Goal: Task Accomplishment & Management: Complete application form

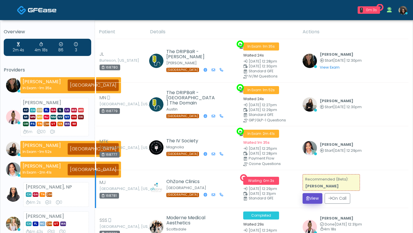
click at [311, 197] on button "View" at bounding box center [313, 198] width 20 height 11
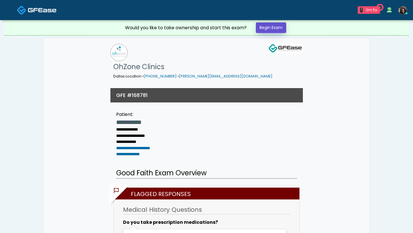
click at [270, 31] on link "Begin Exam" at bounding box center [271, 27] width 30 height 11
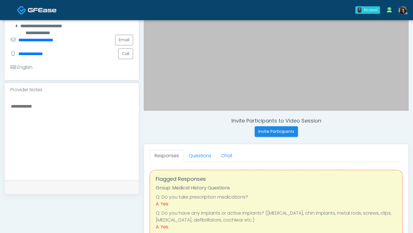
scroll to position [162, 0]
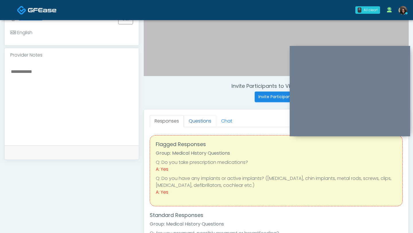
click at [206, 125] on link "Questions" at bounding box center [200, 121] width 32 height 12
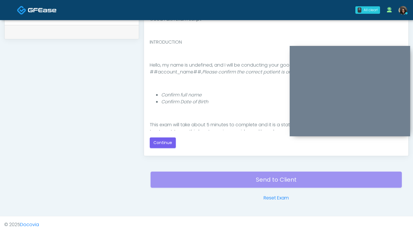
scroll to position [60, 0]
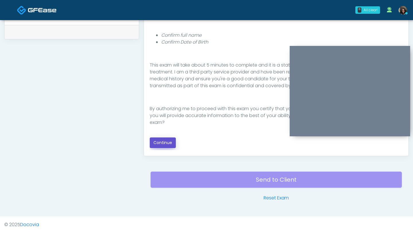
click at [159, 144] on button "Continue" at bounding box center [163, 142] width 26 height 11
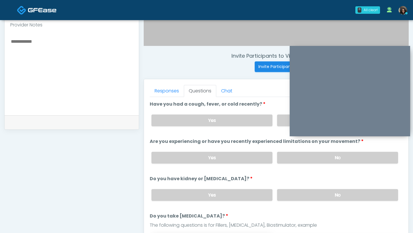
scroll to position [191, 0]
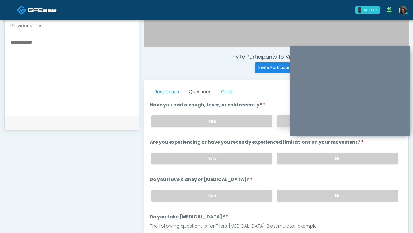
click at [283, 122] on label "No" at bounding box center [337, 121] width 121 height 12
click at [286, 156] on label "No" at bounding box center [337, 159] width 121 height 12
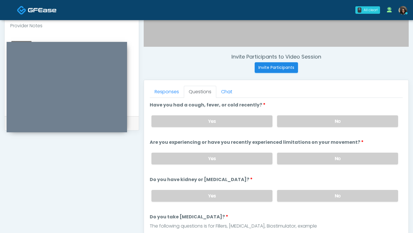
drag, startPoint x: 324, startPoint y: 50, endPoint x: 40, endPoint y: 46, distance: 283.4
click at [40, 46] on div at bounding box center [67, 87] width 121 height 90
click at [314, 197] on label "No" at bounding box center [337, 196] width 121 height 12
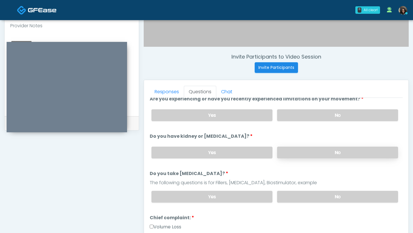
scroll to position [47, 0]
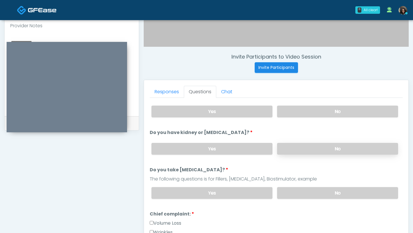
click at [314, 197] on label "No" at bounding box center [337, 193] width 121 height 12
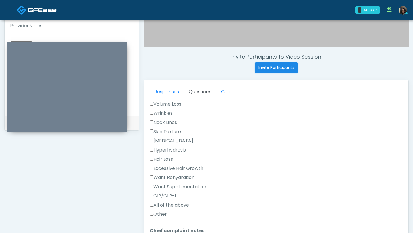
scroll to position [175, 0]
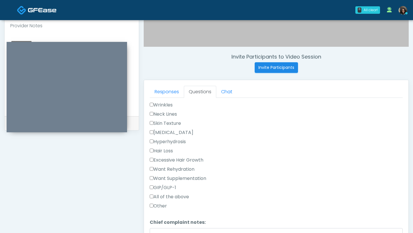
click at [155, 166] on label "Want Rehydration" at bounding box center [172, 169] width 45 height 7
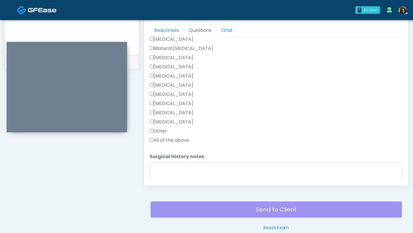
scroll to position [364, 0]
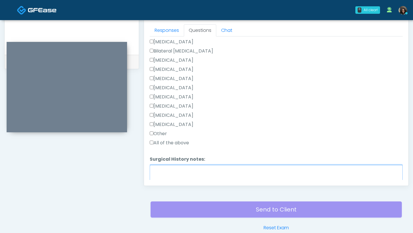
click at [165, 172] on textarea "Surgical History notes:" at bounding box center [276, 177] width 253 height 25
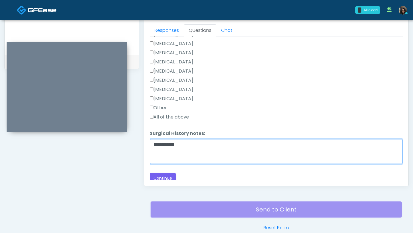
scroll to position [392, 0]
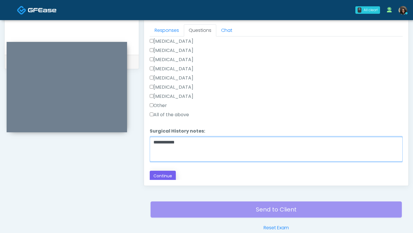
type textarea "**********"
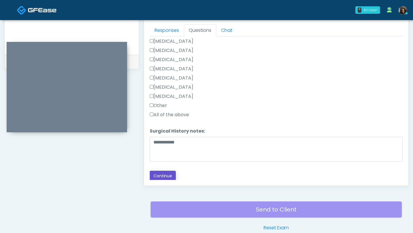
click at [161, 176] on button "Continue" at bounding box center [163, 176] width 26 height 11
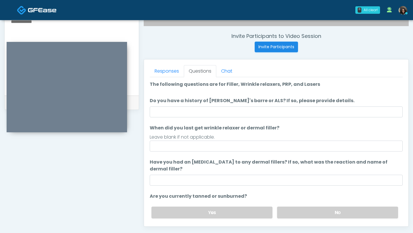
scroll to position [211, 0]
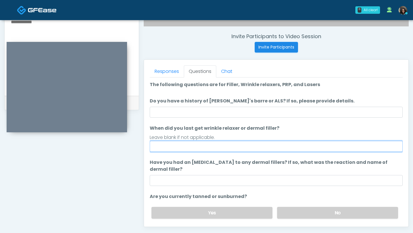
click at [192, 147] on input "When did you last get wrinkle relaxer or dermal filler?" at bounding box center [276, 146] width 253 height 11
type input "**********"
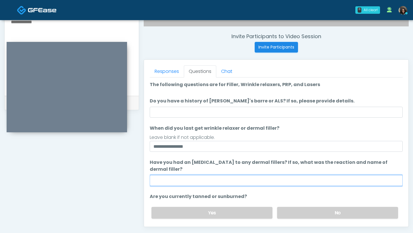
click at [185, 182] on input "Have you had an allergic response to any dermal fillers? If so, what was the re…" at bounding box center [276, 180] width 253 height 11
type input "**"
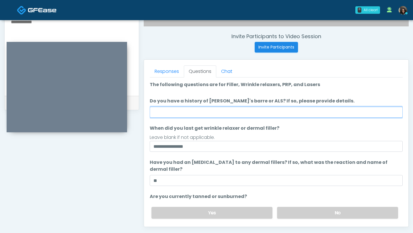
click at [204, 114] on input "Do you have a history of Guillain's barre or ALS? If so, please provide details." at bounding box center [276, 112] width 253 height 11
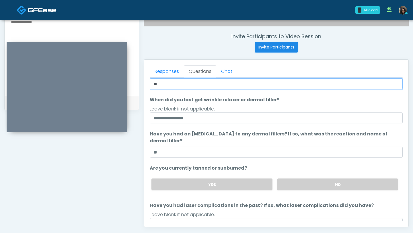
scroll to position [38, 0]
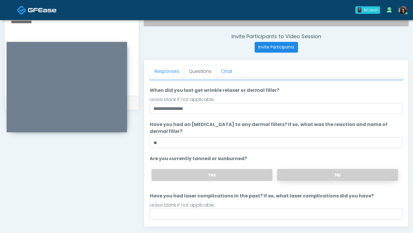
type input "**"
click at [326, 172] on label "No" at bounding box center [337, 175] width 121 height 12
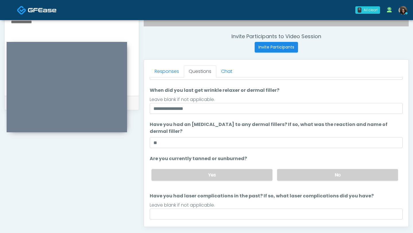
scroll to position [54, 0]
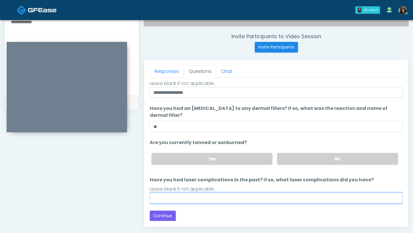
click at [211, 197] on input "Have you had laser complications in the past? If so, what laser complications d…" at bounding box center [276, 198] width 253 height 11
type input "**"
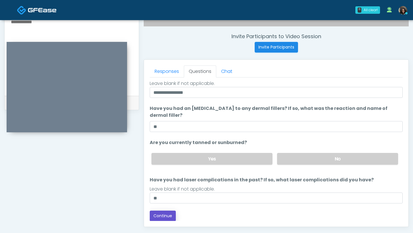
click at [169, 216] on button "Continue" at bounding box center [163, 216] width 26 height 11
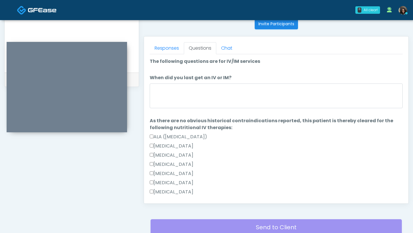
scroll to position [233, 0]
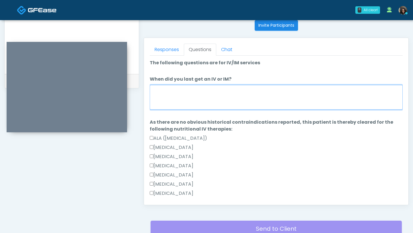
click at [251, 102] on textarea "When did you last get an IV or IM?" at bounding box center [276, 97] width 253 height 25
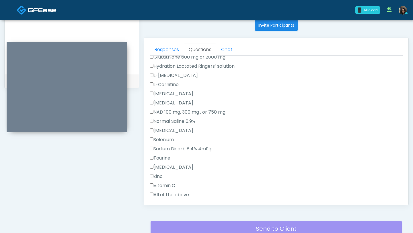
scroll to position [166, 0]
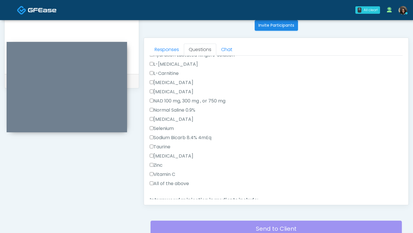
type textarea "**********"
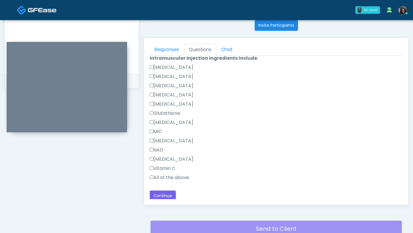
scroll to position [309, 0]
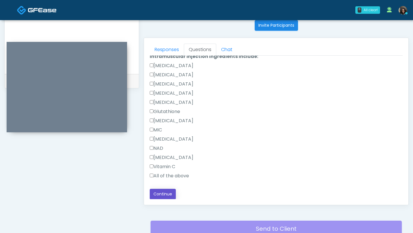
click at [161, 197] on button "Continue" at bounding box center [163, 194] width 26 height 11
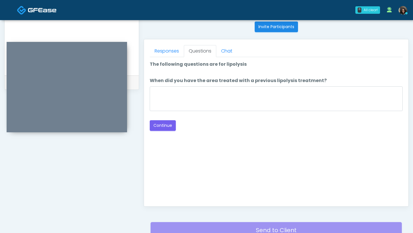
scroll to position [208, 0]
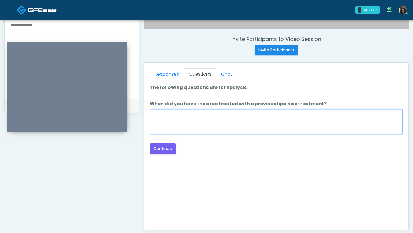
click at [215, 118] on textarea "When did you have the area treated with a previous lipolysis treatment?" at bounding box center [276, 122] width 253 height 25
type textarea "*********"
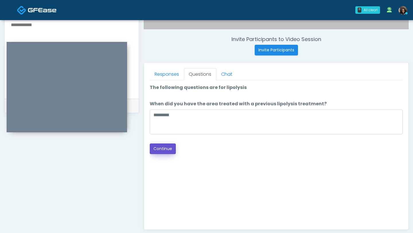
click at [169, 153] on button "Continue" at bounding box center [163, 149] width 26 height 11
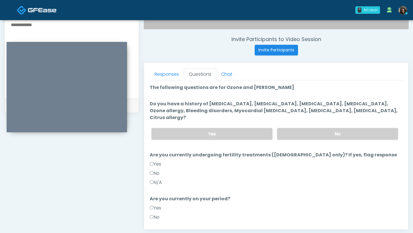
scroll to position [282, 0]
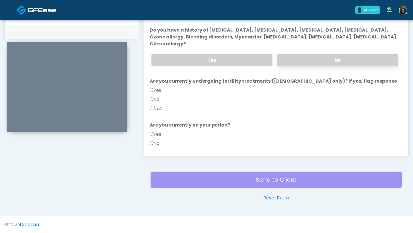
click at [362, 54] on label "No" at bounding box center [337, 60] width 121 height 12
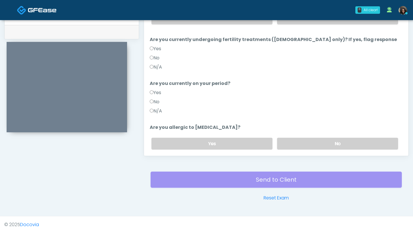
scroll to position [56, 0]
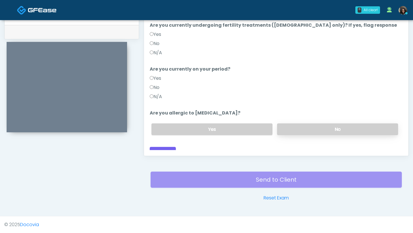
click at [332, 123] on label "No" at bounding box center [337, 129] width 121 height 12
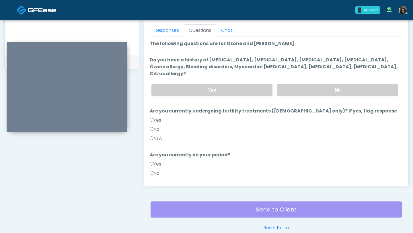
scroll to position [239, 0]
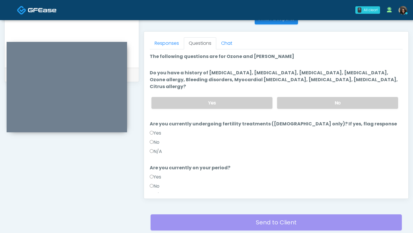
click at [153, 139] on label "No" at bounding box center [155, 142] width 10 height 7
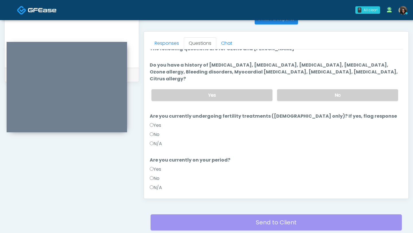
scroll to position [11, 0]
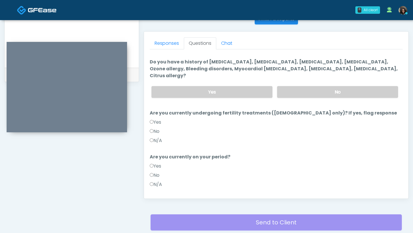
click at [154, 172] on label "No" at bounding box center [155, 175] width 10 height 7
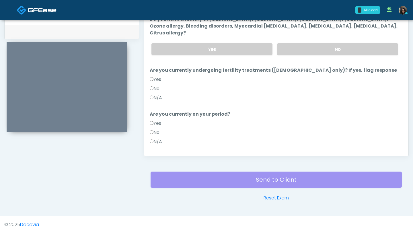
scroll to position [56, 0]
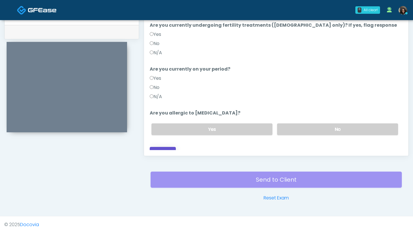
click at [170, 147] on button "Continue" at bounding box center [163, 152] width 26 height 11
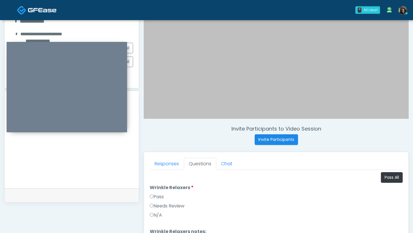
scroll to position [103, 0]
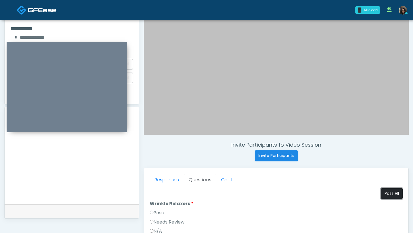
click at [391, 193] on button "Pass All" at bounding box center [392, 193] width 22 height 11
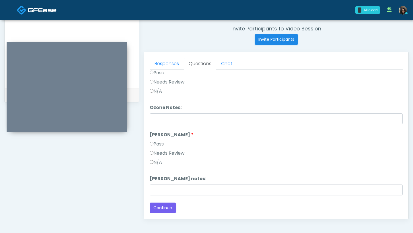
scroll to position [282, 0]
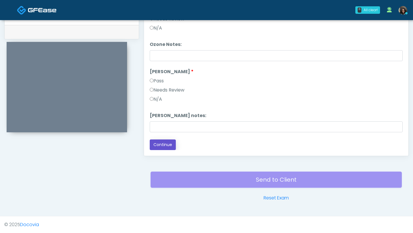
click at [160, 147] on button "Continue" at bounding box center [163, 145] width 26 height 11
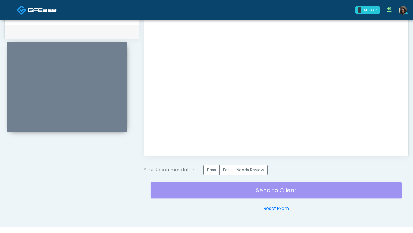
scroll to position [0, 0]
click at [212, 172] on label "Pass" at bounding box center [212, 170] width 16 height 11
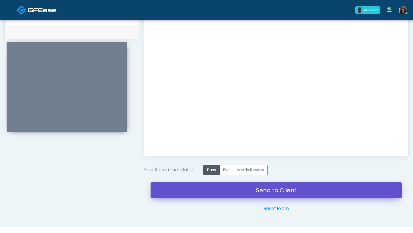
click at [213, 192] on link "Send to Client" at bounding box center [276, 190] width 251 height 16
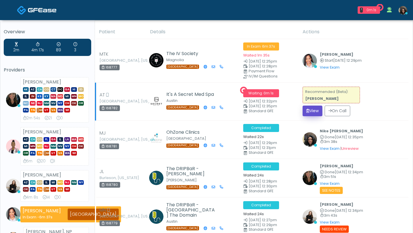
click at [313, 111] on button "View" at bounding box center [313, 111] width 20 height 11
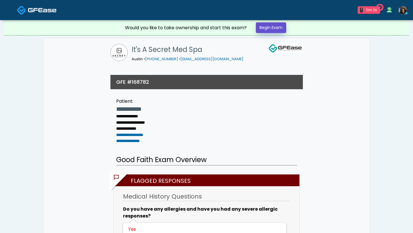
click at [273, 26] on link "Begin Exam" at bounding box center [271, 27] width 30 height 11
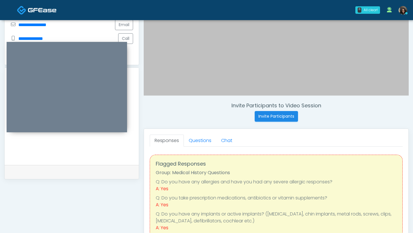
scroll to position [176, 0]
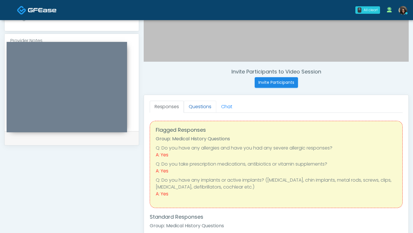
click at [202, 103] on link "Questions" at bounding box center [200, 107] width 32 height 12
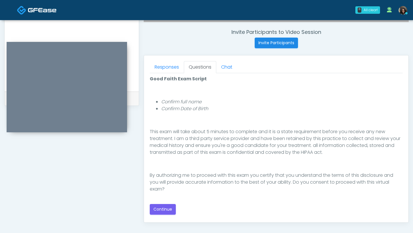
scroll to position [229, 0]
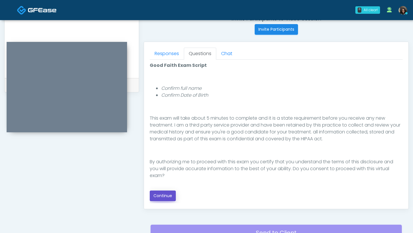
click at [156, 196] on button "Continue" at bounding box center [163, 196] width 26 height 11
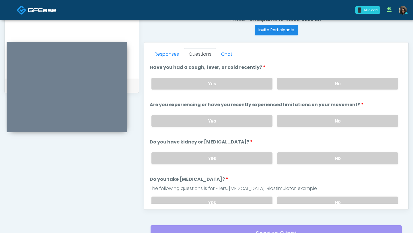
scroll to position [226, 0]
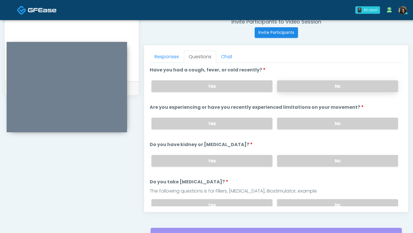
click at [342, 86] on label "No" at bounding box center [337, 86] width 121 height 12
click at [327, 126] on label "No" at bounding box center [337, 124] width 121 height 12
click at [303, 165] on label "No" at bounding box center [337, 161] width 121 height 12
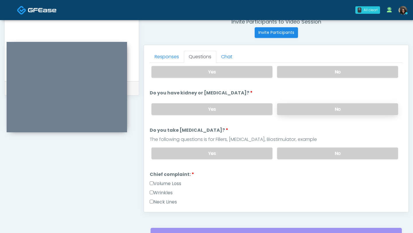
scroll to position [71, 0]
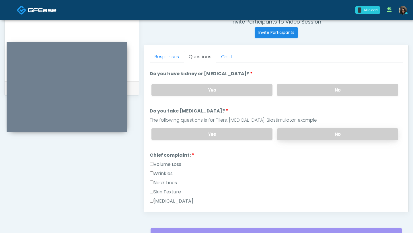
click at [325, 137] on label "No" at bounding box center [337, 134] width 121 height 12
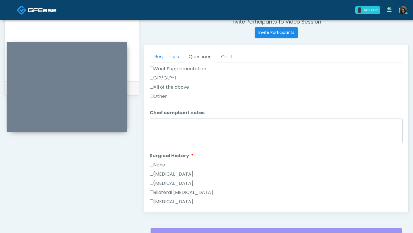
scroll to position [182, 0]
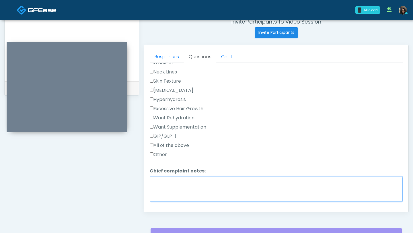
click at [163, 179] on textarea "Chief complaint notes:" at bounding box center [276, 189] width 253 height 25
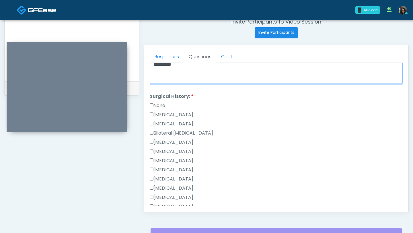
scroll to position [313, 0]
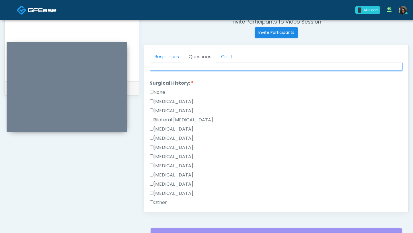
type textarea "**********"
click at [154, 131] on label "Breast Augmentation" at bounding box center [172, 129] width 44 height 7
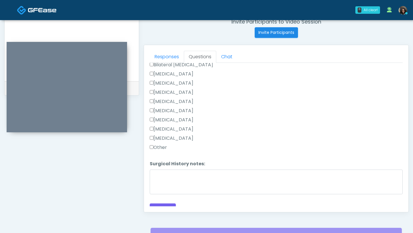
scroll to position [374, 0]
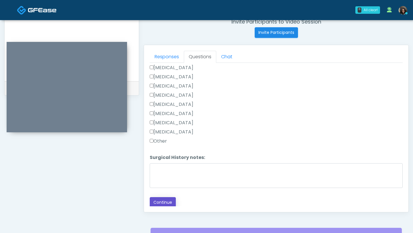
click at [164, 200] on button "Continue" at bounding box center [163, 202] width 26 height 11
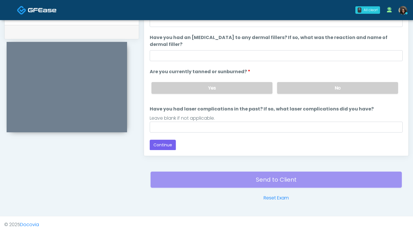
scroll to position [0, 0]
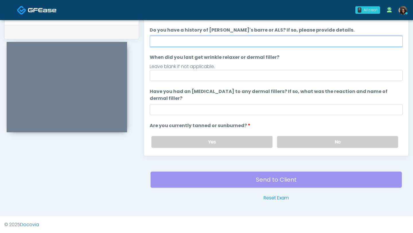
click at [218, 43] on input "Do you have a history of Guillain's barre or ALS? If so, please provide details." at bounding box center [276, 41] width 253 height 11
type input "**"
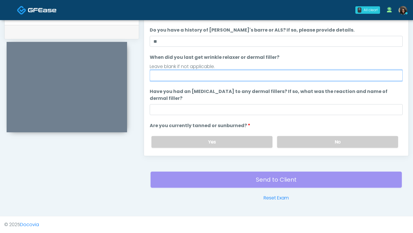
click at [198, 81] on input "When did you last get wrinkle relaxer or dermal filler?" at bounding box center [276, 75] width 253 height 11
click at [169, 78] on input "**********" at bounding box center [276, 75] width 253 height 11
type input "**********"
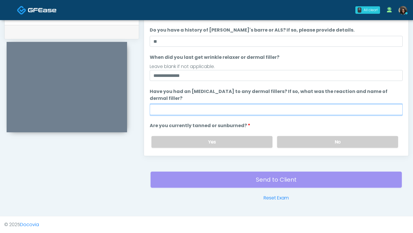
click at [187, 111] on input "Have you had an allergic response to any dermal fillers? If so, what was the re…" at bounding box center [276, 109] width 253 height 11
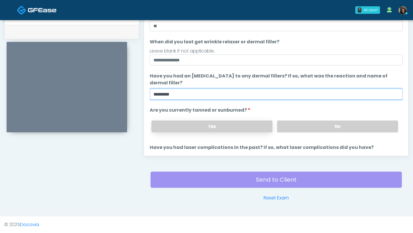
scroll to position [21, 0]
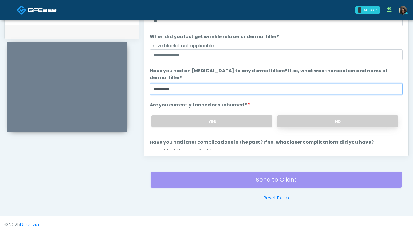
type input "*********"
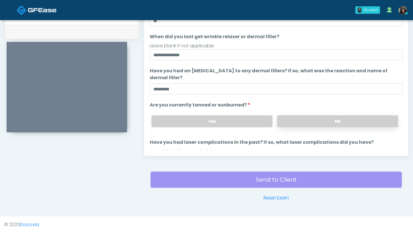
click at [319, 125] on label "No" at bounding box center [337, 121] width 121 height 12
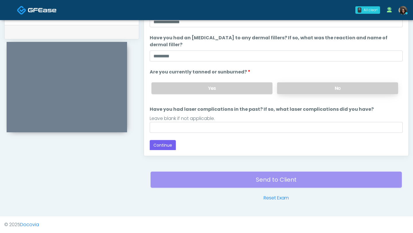
scroll to position [54, 0]
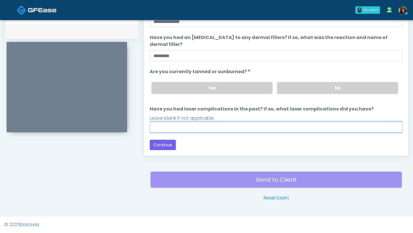
click at [214, 129] on input "Have you had laser complications in the past? If so, what laser complications d…" at bounding box center [276, 127] width 253 height 11
type input "*"
type input "**********"
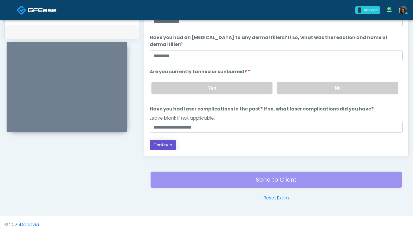
click at [163, 143] on button "Continue" at bounding box center [163, 145] width 26 height 11
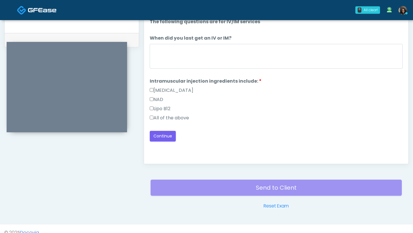
scroll to position [274, 0]
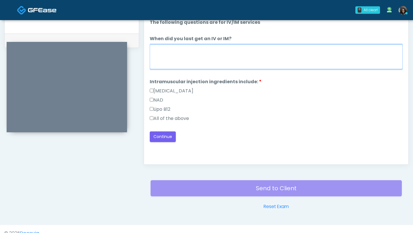
click at [210, 62] on textarea "When did you last get an IV or IM?" at bounding box center [276, 56] width 253 height 25
type textarea "**********"
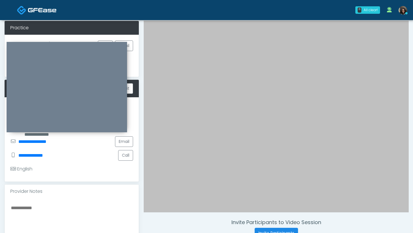
scroll to position [24, 0]
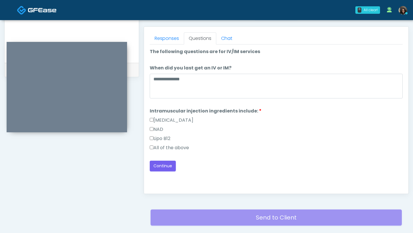
scroll to position [262, 0]
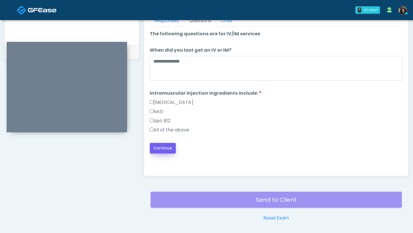
type textarea "**********"
click at [166, 146] on button "Continue" at bounding box center [163, 148] width 26 height 11
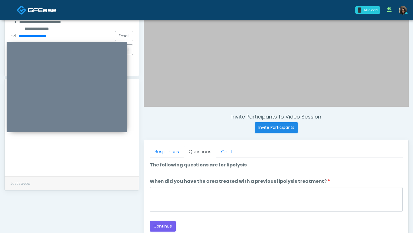
scroll to position [130, 0]
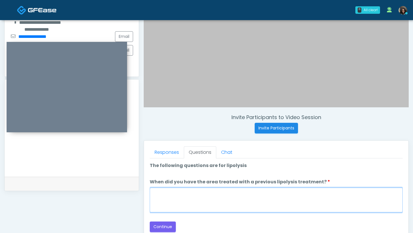
click at [190, 203] on textarea "When did you have the area treated with a previous lipolysis treatment?" at bounding box center [276, 200] width 253 height 25
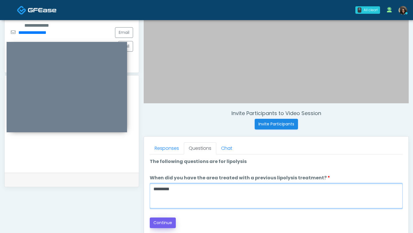
type textarea "*********"
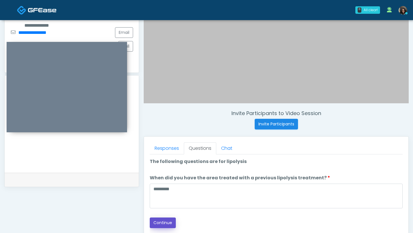
click at [167, 226] on button "Continue" at bounding box center [163, 223] width 26 height 11
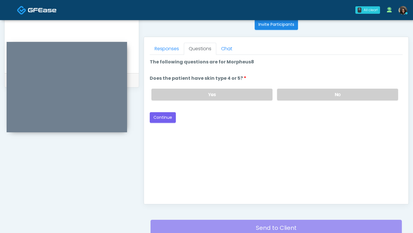
scroll to position [227, 0]
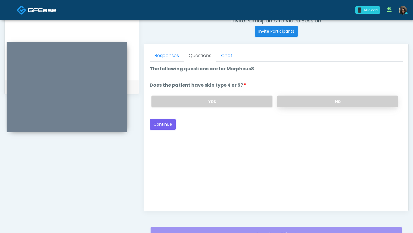
click at [306, 101] on label "No" at bounding box center [337, 102] width 121 height 12
click at [166, 121] on button "Continue" at bounding box center [163, 124] width 26 height 11
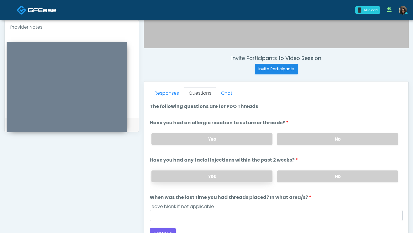
scroll to position [249, 0]
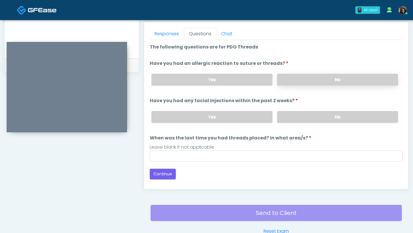
click at [331, 81] on label "No" at bounding box center [337, 80] width 121 height 12
click at [332, 113] on label "No" at bounding box center [337, 117] width 121 height 12
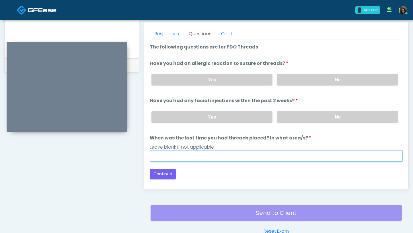
click at [226, 159] on input "When was the last time you had threads placed? In what area/s?" at bounding box center [276, 156] width 253 height 11
type input "*********"
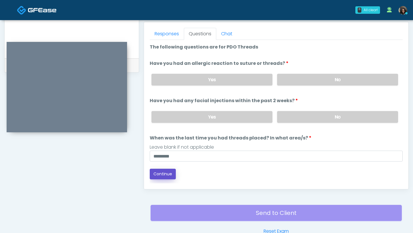
click at [156, 173] on button "Continue" at bounding box center [163, 174] width 26 height 11
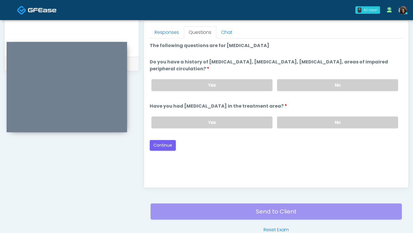
scroll to position [241, 0]
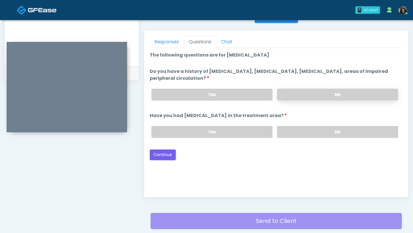
click at [309, 98] on label "No" at bounding box center [337, 95] width 121 height 12
click at [307, 129] on label "No" at bounding box center [337, 132] width 121 height 12
click at [155, 154] on button "Continue" at bounding box center [163, 155] width 26 height 11
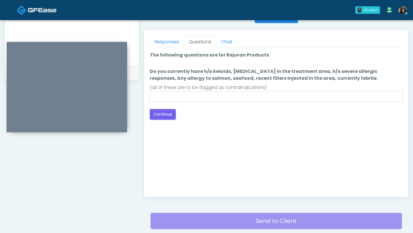
scroll to position [282, 0]
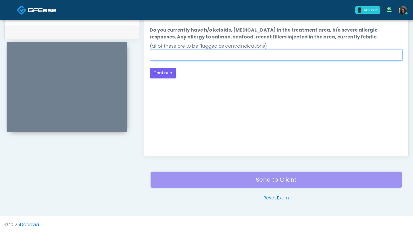
click at [246, 55] on input "Do you currently have h/o keloids, skin infection in the treatment area, h/o se…" at bounding box center [276, 55] width 253 height 11
type input "****"
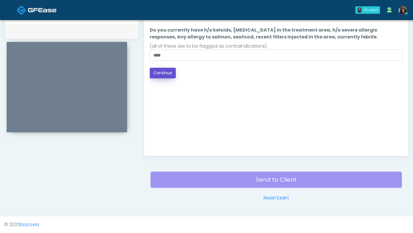
click at [167, 75] on button "Continue" at bounding box center [163, 73] width 26 height 11
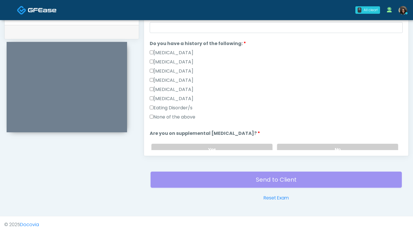
scroll to position [108, 0]
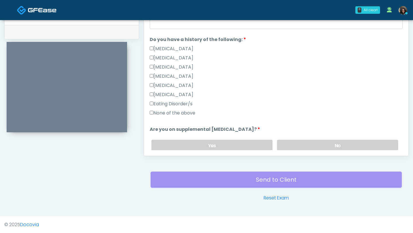
click at [152, 115] on label "None of the above" at bounding box center [173, 113] width 46 height 7
click at [321, 148] on label "No" at bounding box center [337, 146] width 121 height 12
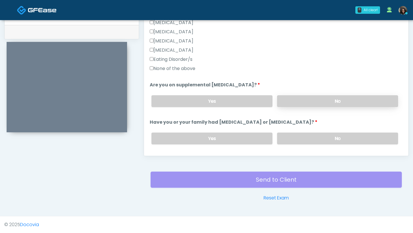
scroll to position [196, 0]
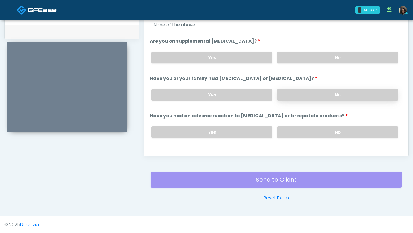
click at [315, 95] on label "No" at bounding box center [337, 95] width 121 height 12
click at [308, 130] on label "No" at bounding box center [337, 132] width 121 height 12
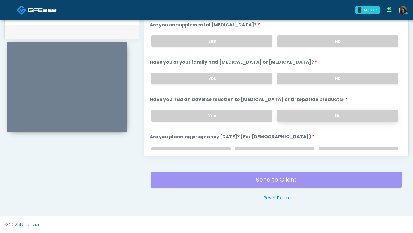
scroll to position [215, 0]
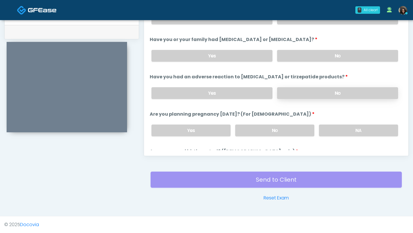
click at [308, 130] on label "No" at bounding box center [274, 131] width 79 height 12
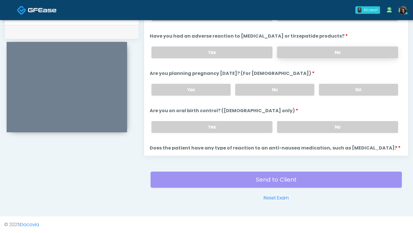
scroll to position [297, 0]
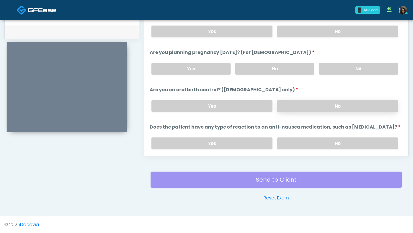
click at [310, 105] on label "No" at bounding box center [337, 106] width 121 height 12
click at [308, 143] on label "No" at bounding box center [337, 143] width 121 height 12
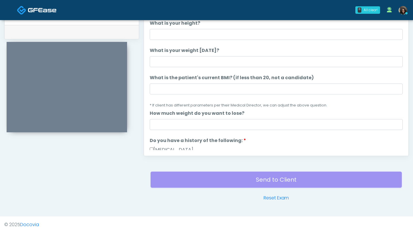
scroll to position [1, 0]
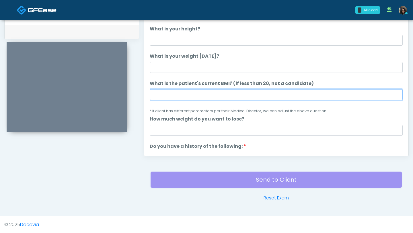
click at [191, 94] on input "What is the patient's current BMI? (if less than 20, not a candidate)" at bounding box center [276, 94] width 253 height 11
type input "****"
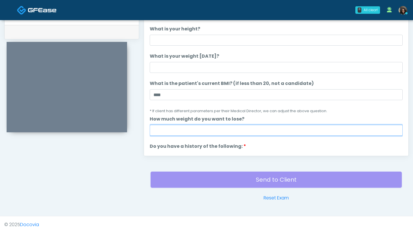
click at [169, 132] on input "How much weight do you want to lose?" at bounding box center [276, 130] width 253 height 11
type input "*"
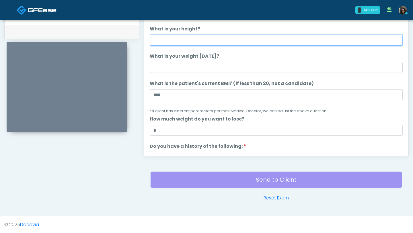
click at [178, 38] on input "What is your height?" at bounding box center [276, 40] width 253 height 11
type input "***"
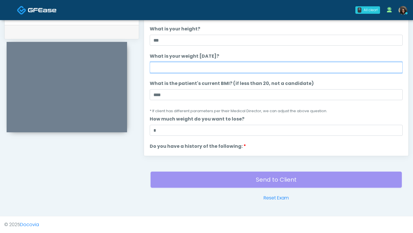
click at [177, 68] on input "What is your weight today?" at bounding box center [276, 67] width 253 height 11
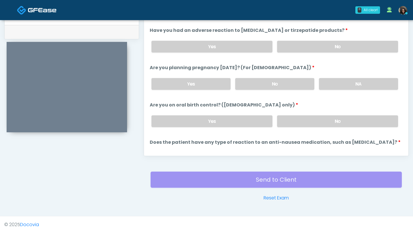
scroll to position [317, 0]
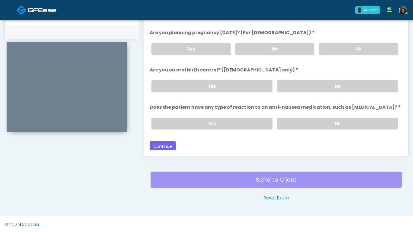
type input "***"
click at [166, 144] on button "Continue" at bounding box center [163, 146] width 26 height 11
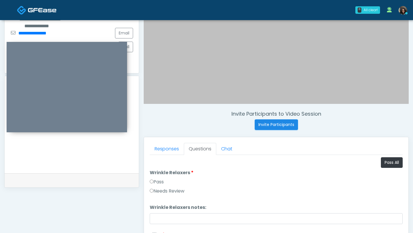
scroll to position [133, 0]
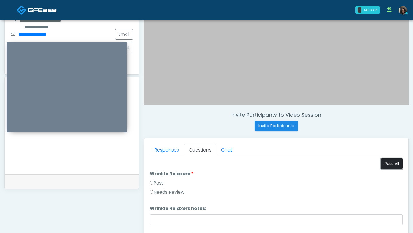
click at [386, 163] on button "Pass All" at bounding box center [392, 163] width 22 height 11
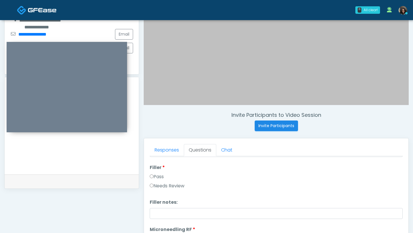
scroll to position [90, 0]
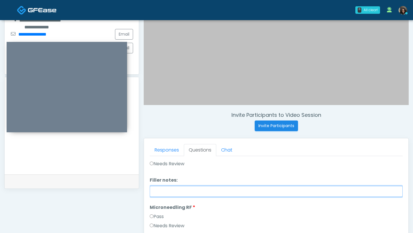
click at [161, 194] on input "Filler notes:" at bounding box center [276, 191] width 253 height 11
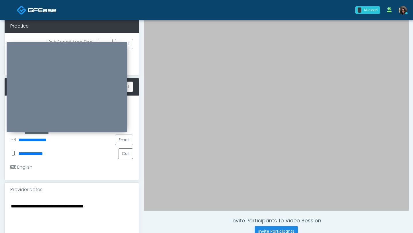
scroll to position [23, 0]
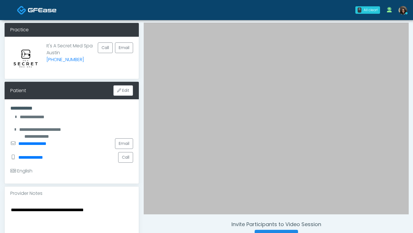
type input "********"
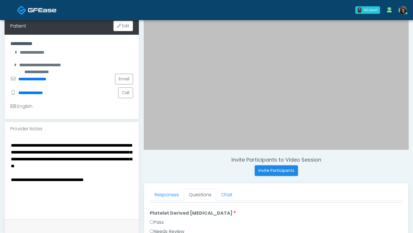
scroll to position [99, 0]
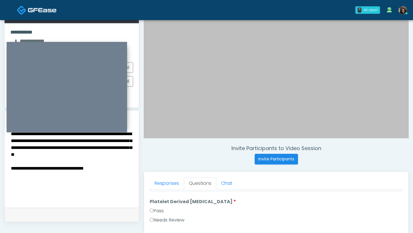
click at [11, 168] on textarea "**********" at bounding box center [71, 165] width 123 height 70
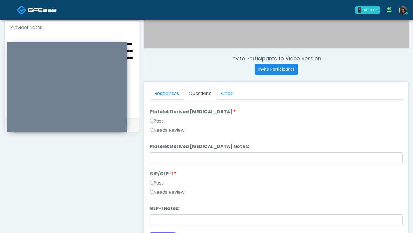
scroll to position [282, 0]
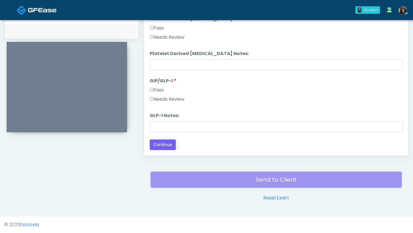
type textarea "**********"
click at [161, 149] on button "Continue" at bounding box center [163, 145] width 26 height 11
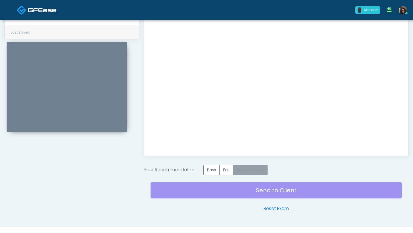
click at [257, 168] on label "Needs Review" at bounding box center [250, 170] width 35 height 11
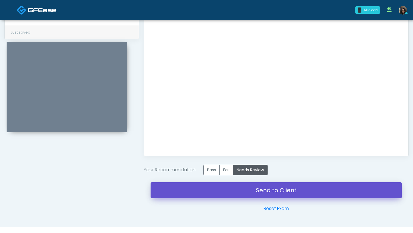
click at [253, 188] on link "Send to Client" at bounding box center [276, 190] width 251 height 16
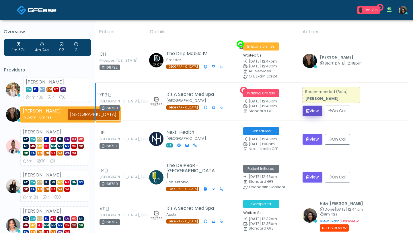
click at [315, 110] on button "View" at bounding box center [313, 111] width 20 height 11
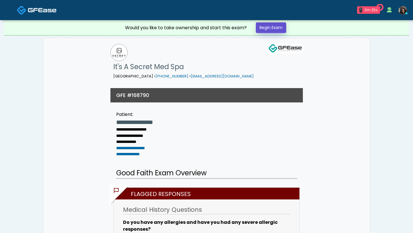
click at [271, 30] on link "Begin Exam" at bounding box center [271, 27] width 30 height 11
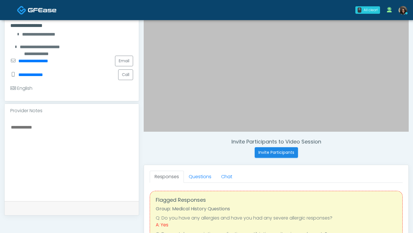
scroll to position [116, 0]
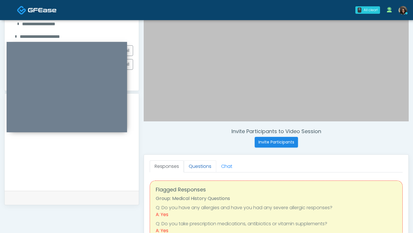
click at [199, 169] on link "Questions" at bounding box center [200, 166] width 32 height 12
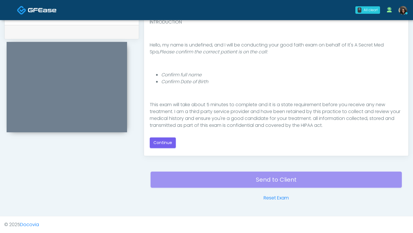
scroll to position [60, 0]
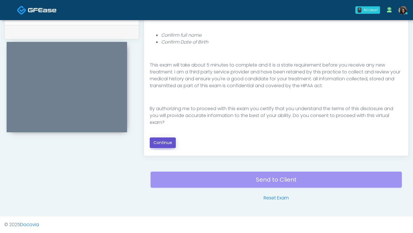
click at [166, 142] on button "Continue" at bounding box center [163, 142] width 26 height 11
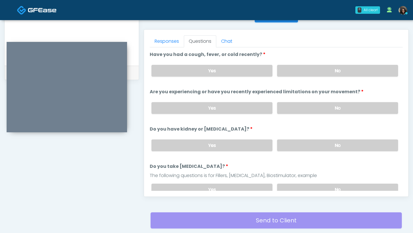
scroll to position [217, 0]
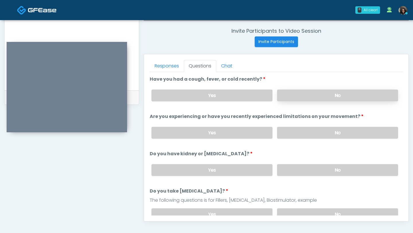
click at [314, 90] on label "No" at bounding box center [337, 96] width 121 height 12
click at [313, 131] on label "No" at bounding box center [337, 133] width 121 height 12
click at [305, 168] on label "No" at bounding box center [337, 170] width 121 height 12
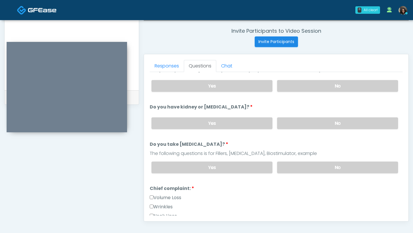
scroll to position [60, 0]
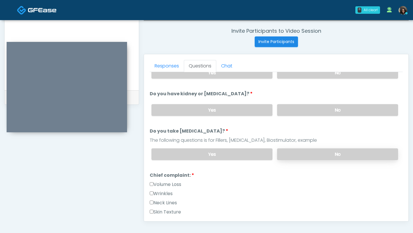
click at [309, 153] on label "No" at bounding box center [337, 154] width 121 height 12
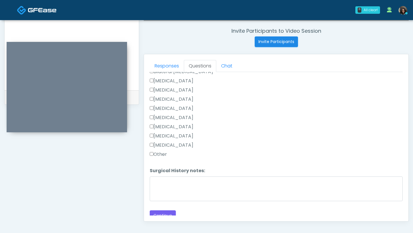
scroll to position [374, 0]
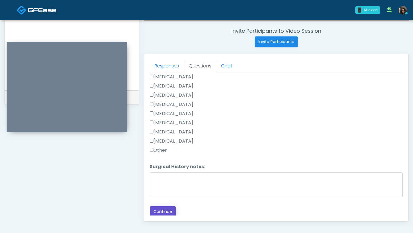
click at [168, 211] on button "Continue" at bounding box center [163, 211] width 26 height 11
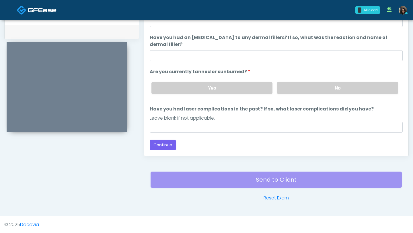
scroll to position [0, 0]
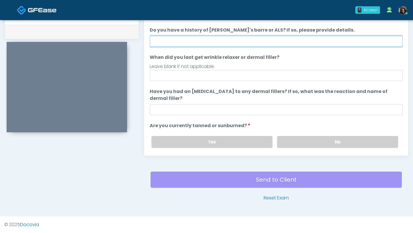
click at [217, 37] on input "Do you have a history of Guillain's barre or ALS? If so, please provide details." at bounding box center [276, 41] width 253 height 11
type input "**"
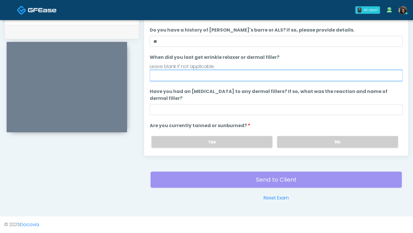
click at [191, 76] on input "When did you last get wrinkle relaxer or dermal filler?" at bounding box center [276, 75] width 253 height 11
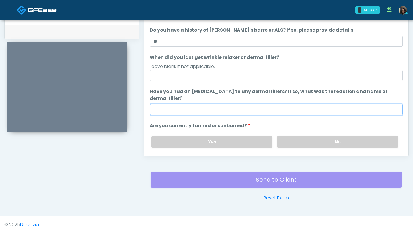
click at [171, 114] on input "Have you had an allergic response to any dermal fillers? If so, what was the re…" at bounding box center [276, 109] width 253 height 11
type input "**"
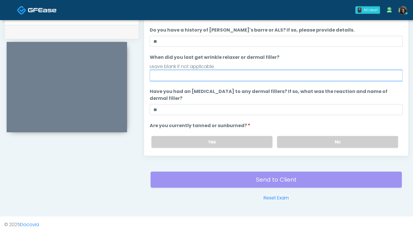
click at [159, 76] on input "When did you last get wrinkle relaxer or dermal filler?" at bounding box center [276, 75] width 253 height 11
click at [179, 76] on input "**********" at bounding box center [276, 75] width 253 height 11
type input "**********"
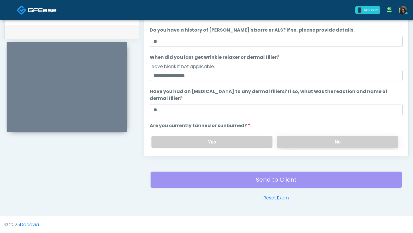
click at [313, 138] on label "No" at bounding box center [337, 142] width 121 height 12
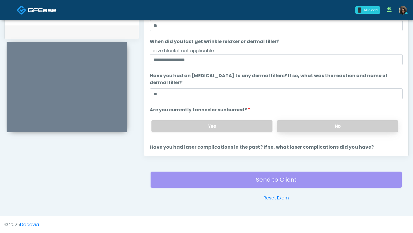
scroll to position [54, 0]
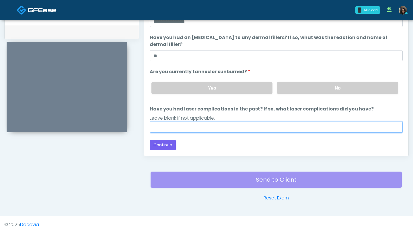
click at [245, 127] on input "Have you had laser complications in the past? If so, what laser complications d…" at bounding box center [276, 127] width 253 height 11
type input "**"
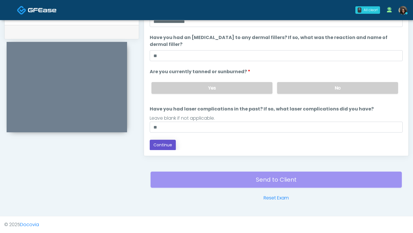
click at [168, 146] on button "Continue" at bounding box center [163, 145] width 26 height 11
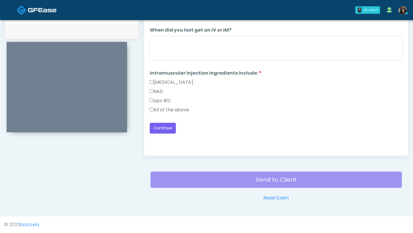
scroll to position [0, 0]
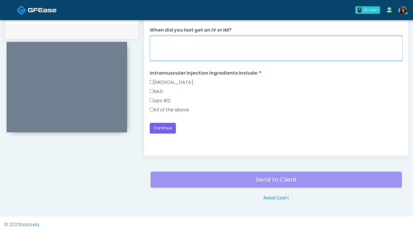
click at [220, 46] on textarea "When did you last get an IV or IM?" at bounding box center [276, 48] width 253 height 25
type textarea "**********"
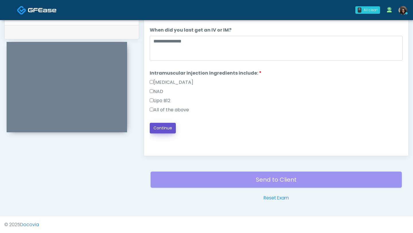
click at [162, 130] on button "Continue" at bounding box center [163, 128] width 26 height 11
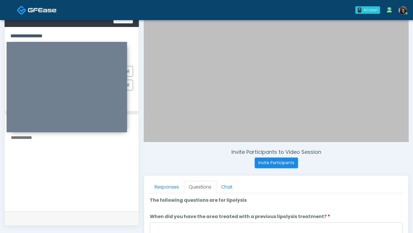
scroll to position [94, 0]
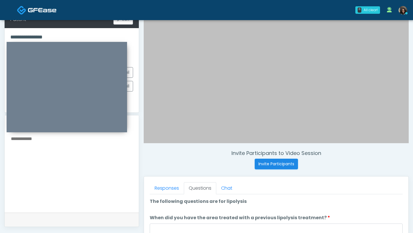
click at [96, 152] on textarea at bounding box center [71, 170] width 123 height 70
click at [18, 136] on textarea "**********" at bounding box center [71, 170] width 123 height 70
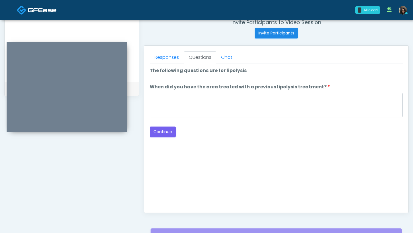
type textarea "**********"
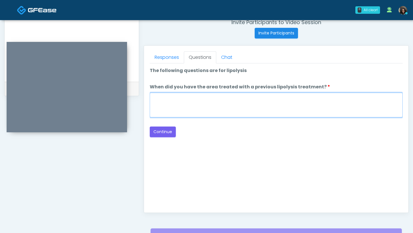
click at [171, 94] on textarea "When did you have the area treated with a previous lipolysis treatment?" at bounding box center [276, 105] width 253 height 25
type textarea "*********"
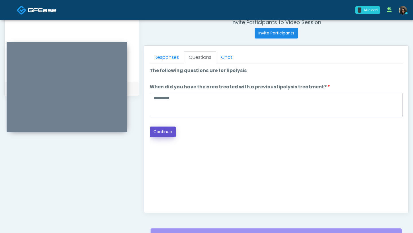
click at [159, 136] on button "Continue" at bounding box center [163, 132] width 26 height 11
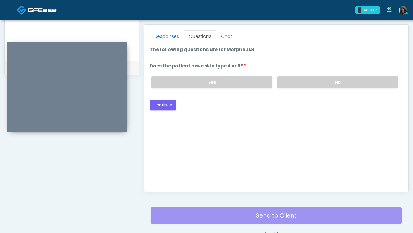
scroll to position [245, 0]
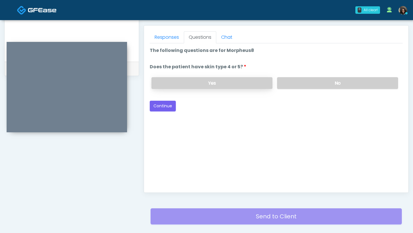
click at [182, 85] on label "Yes" at bounding box center [212, 83] width 121 height 12
click at [165, 106] on button "Continue" at bounding box center [163, 106] width 26 height 11
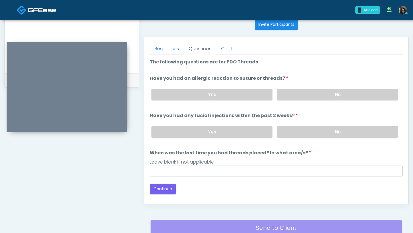
scroll to position [232, 0]
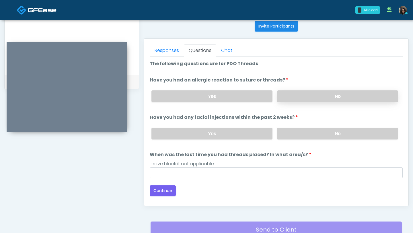
click at [318, 99] on label "No" at bounding box center [337, 96] width 121 height 12
click at [315, 135] on label "No" at bounding box center [337, 134] width 121 height 12
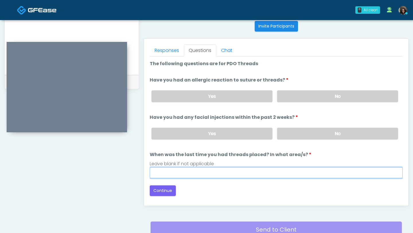
click at [265, 174] on input "When was the last time you had threads placed? In what area/s?" at bounding box center [276, 172] width 253 height 11
type input "*********"
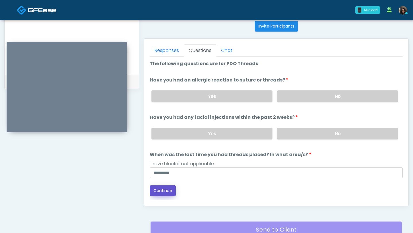
click at [165, 187] on button "Continue" at bounding box center [163, 190] width 26 height 11
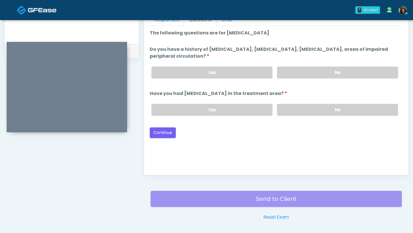
scroll to position [263, 0]
click at [344, 77] on label "No" at bounding box center [337, 73] width 121 height 12
click at [331, 112] on label "No" at bounding box center [337, 110] width 121 height 12
click at [164, 136] on button "Continue" at bounding box center [163, 133] width 26 height 11
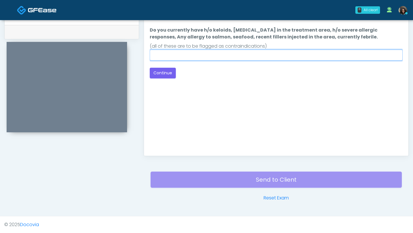
click at [200, 57] on input "Do you currently have h/o keloids, skin infection in the treatment area, h/o se…" at bounding box center [276, 55] width 253 height 11
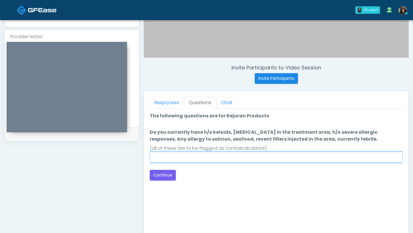
scroll to position [100, 0]
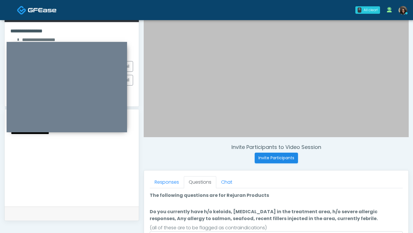
click at [75, 175] on textarea "**********" at bounding box center [71, 164] width 123 height 70
paste textarea "**********"
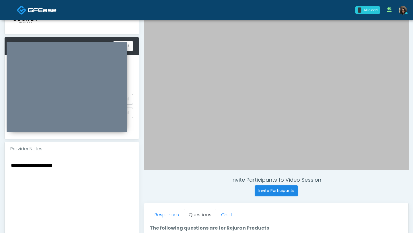
scroll to position [61, 0]
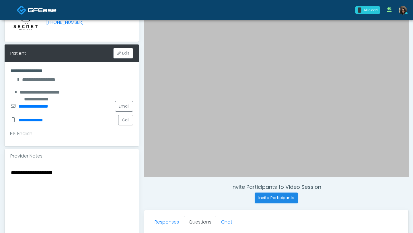
paste textarea "**********"
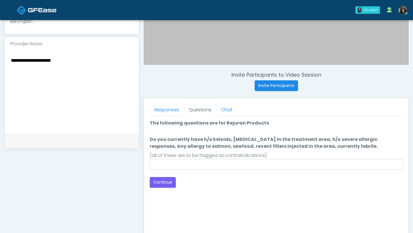
scroll to position [202, 0]
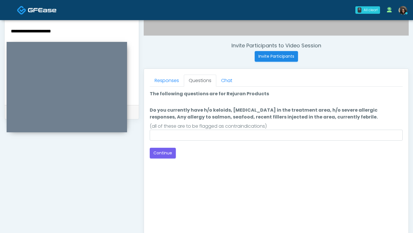
type textarea "**********"
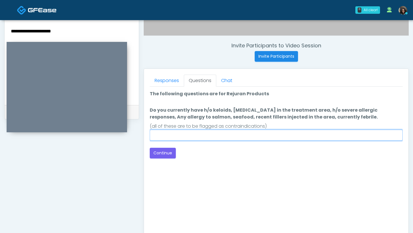
click at [172, 134] on input "Do you currently have h/o keloids, skin infection in the treatment area, h/o se…" at bounding box center [276, 135] width 253 height 11
type input "****"
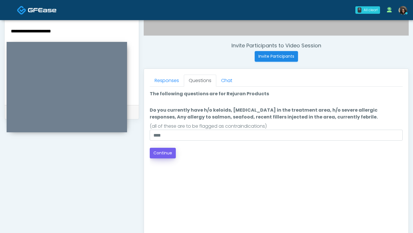
click at [168, 155] on button "Continue" at bounding box center [163, 153] width 26 height 11
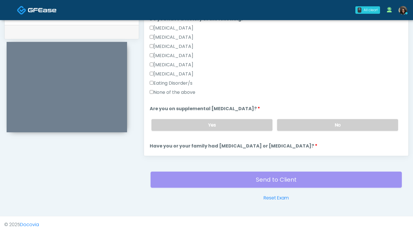
scroll to position [133, 0]
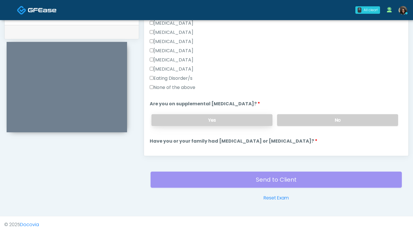
click at [211, 123] on label "Yes" at bounding box center [212, 120] width 121 height 12
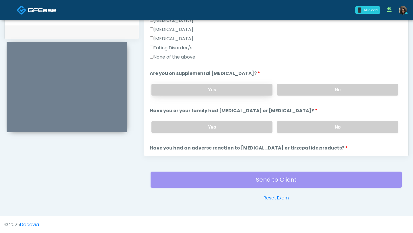
scroll to position [178, 0]
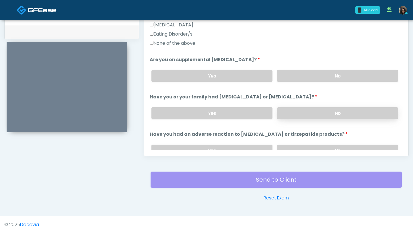
click at [329, 113] on label "No" at bounding box center [337, 113] width 121 height 12
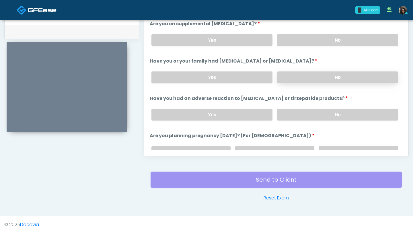
scroll to position [215, 0]
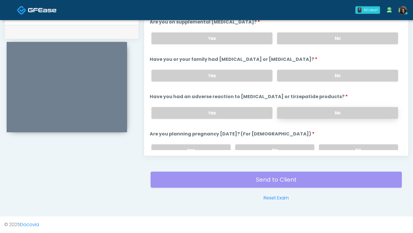
click at [328, 112] on label "No" at bounding box center [337, 113] width 121 height 12
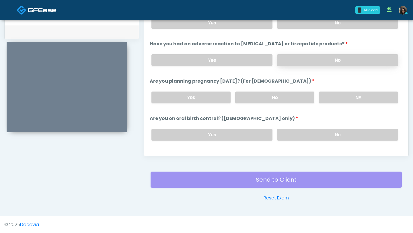
scroll to position [280, 0]
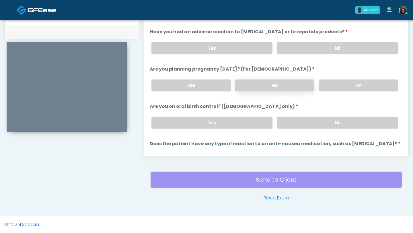
click at [298, 88] on label "No" at bounding box center [274, 86] width 79 height 12
click at [306, 123] on label "No" at bounding box center [337, 123] width 121 height 12
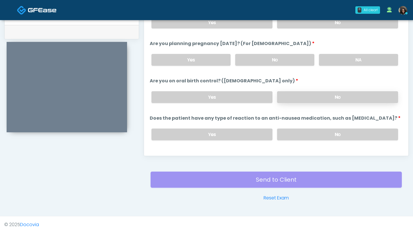
scroll to position [317, 0]
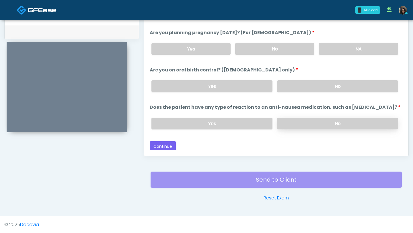
click at [317, 121] on label "No" at bounding box center [337, 124] width 121 height 12
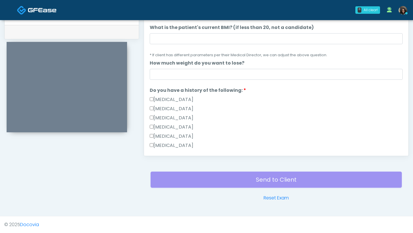
scroll to position [32, 0]
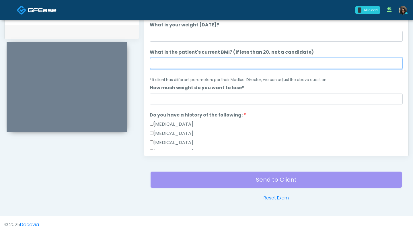
click at [181, 66] on input "What is the patient's current BMI? (if less than 20, not a candidate)" at bounding box center [276, 63] width 253 height 11
type input "****"
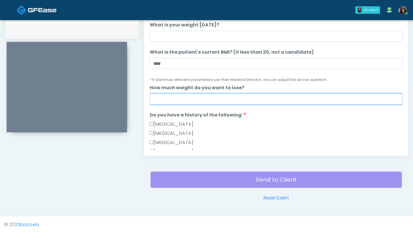
click at [173, 97] on input "How much weight do you want to lose?" at bounding box center [276, 99] width 253 height 11
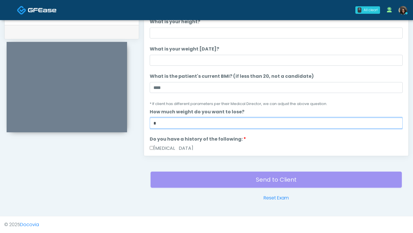
scroll to position [0, 0]
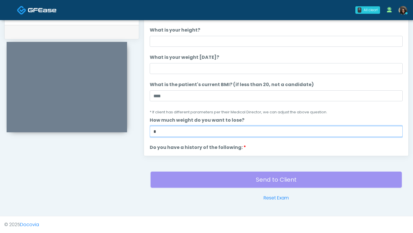
type input "*"
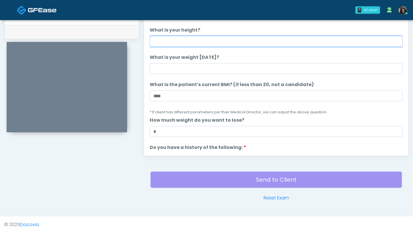
click at [174, 41] on input "What is your height?" at bounding box center [276, 41] width 253 height 11
type input "***"
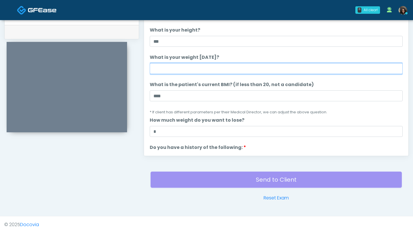
click at [184, 72] on input "What is your weight today?" at bounding box center [276, 68] width 253 height 11
type input "***"
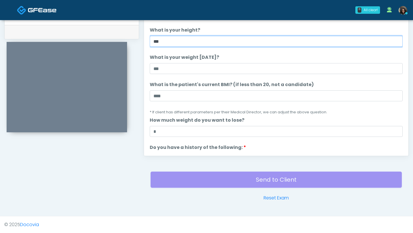
click at [168, 39] on input "***" at bounding box center [276, 41] width 253 height 11
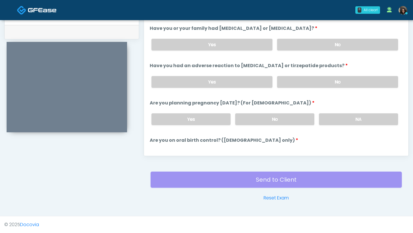
scroll to position [317, 0]
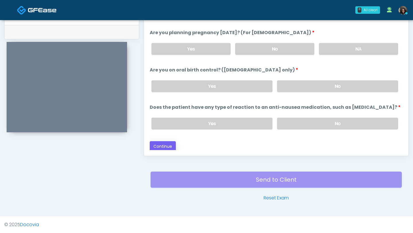
type input "***"
click at [161, 142] on button "Continue" at bounding box center [163, 146] width 26 height 11
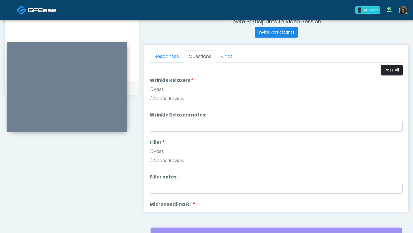
scroll to position [215, 0]
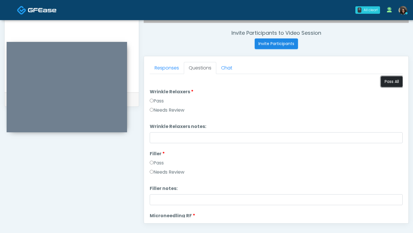
click at [391, 79] on button "Pass All" at bounding box center [392, 81] width 22 height 11
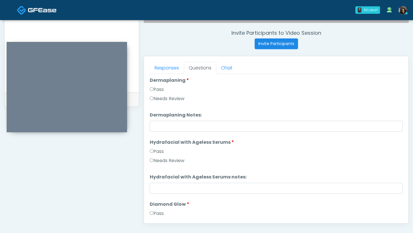
scroll to position [1131, 0]
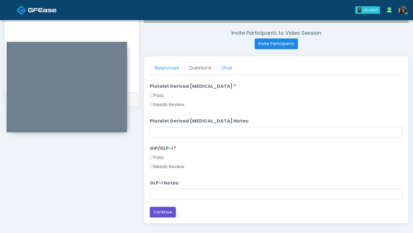
click at [155, 213] on button "Continue" at bounding box center [163, 212] width 26 height 11
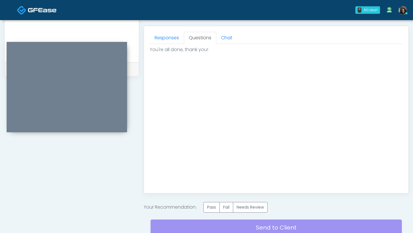
scroll to position [293, 0]
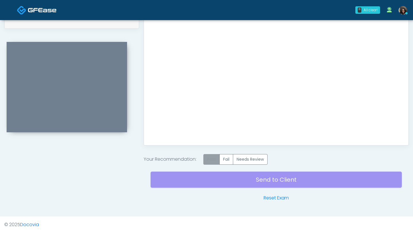
click at [215, 159] on label "Pass" at bounding box center [212, 159] width 16 height 11
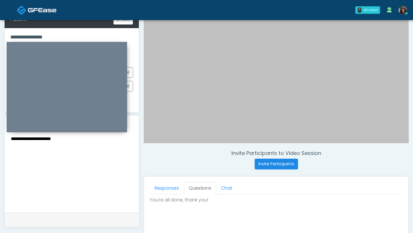
scroll to position [0, 0]
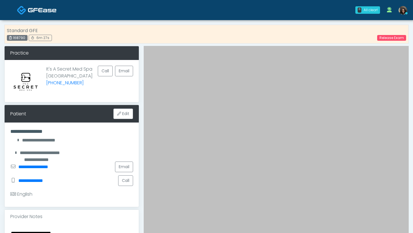
click at [55, 221] on div "Provider Notes" at bounding box center [72, 217] width 134 height 14
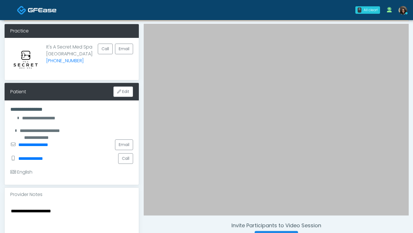
scroll to position [29, 0]
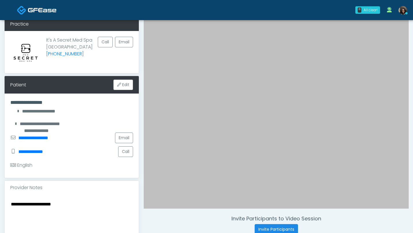
click at [65, 204] on textarea "**********" at bounding box center [71, 235] width 123 height 70
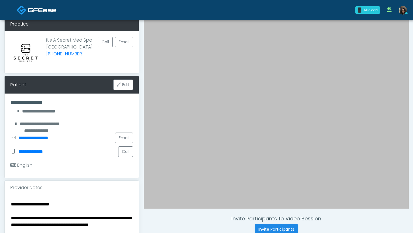
scroll to position [31, 0]
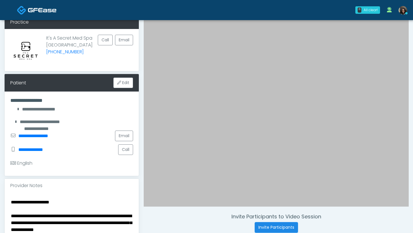
click at [11, 217] on textarea "**********" at bounding box center [71, 233] width 123 height 70
drag, startPoint x: 58, startPoint y: 202, endPoint x: 0, endPoint y: 202, distance: 58.3
click at [0, 202] on div "**********" at bounding box center [206, 233] width 413 height 489
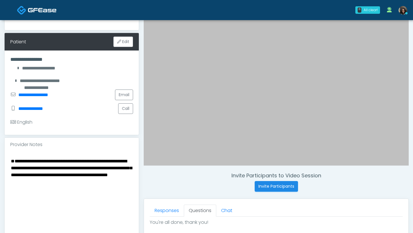
scroll to position [146, 0]
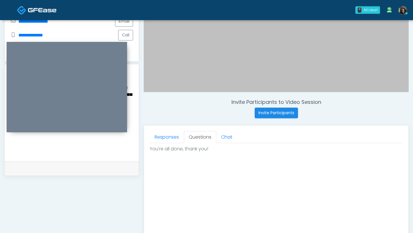
click at [86, 150] on textarea "**********" at bounding box center [71, 119] width 123 height 70
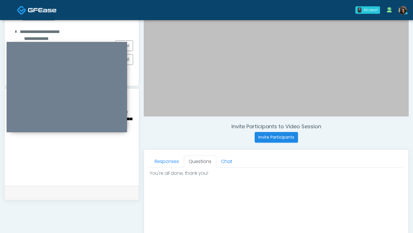
scroll to position [116, 0]
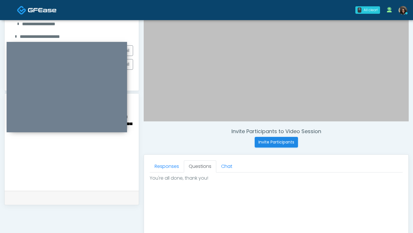
click at [123, 153] on textarea "**********" at bounding box center [71, 148] width 123 height 70
paste textarea "**********"
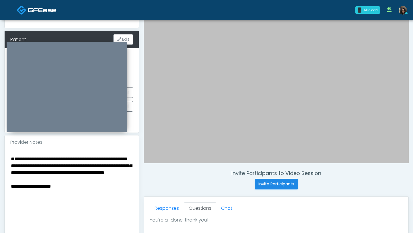
scroll to position [58, 0]
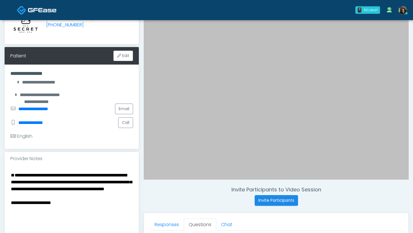
click at [11, 189] on textarea "**********" at bounding box center [71, 206] width 123 height 70
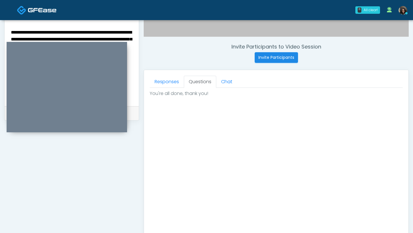
scroll to position [293, 0]
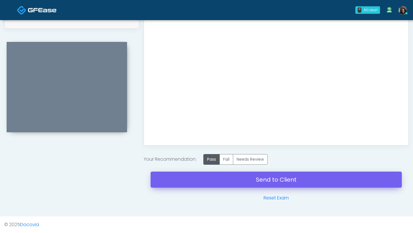
type textarea "**********"
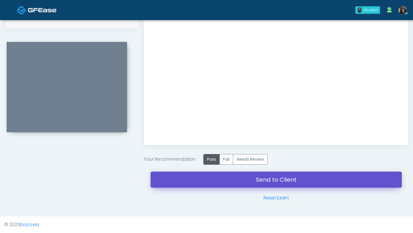
click at [220, 182] on link "Send to Client" at bounding box center [276, 180] width 251 height 16
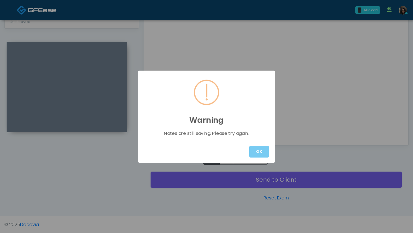
click at [257, 153] on button "OK" at bounding box center [259, 152] width 20 height 12
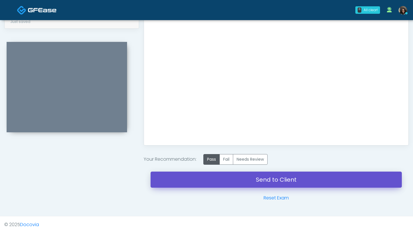
click at [236, 178] on link "Send to Client" at bounding box center [276, 180] width 251 height 16
